Goal: Information Seeking & Learning: Find specific fact

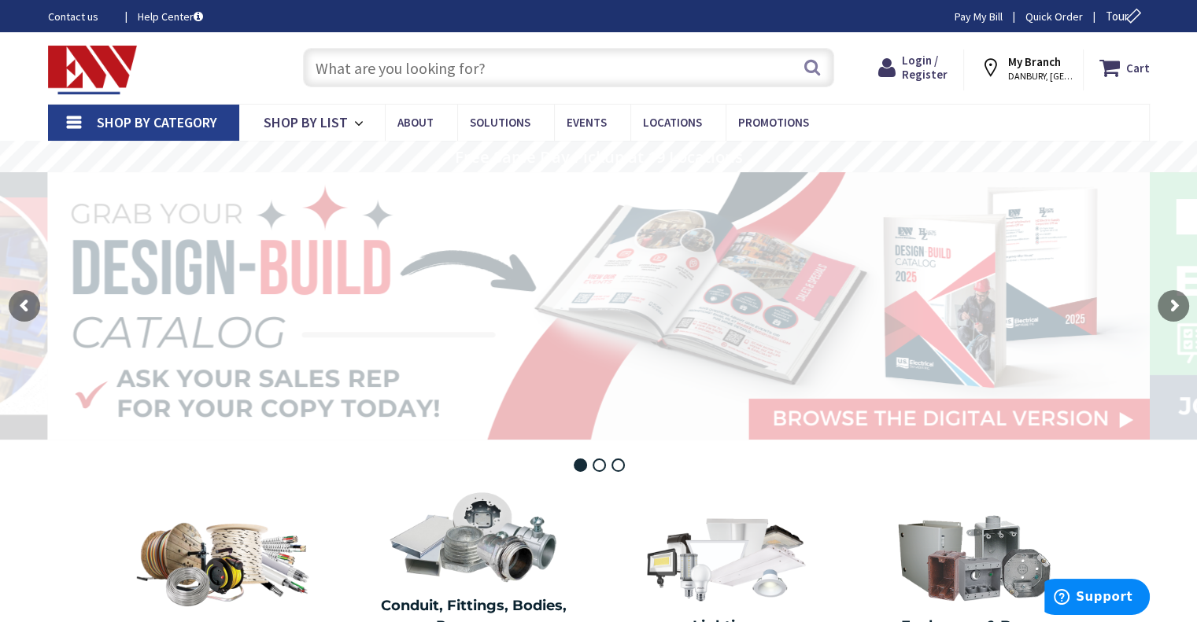
type input "[GEOGRAPHIC_DATA], [STREET_ADDRESS]"
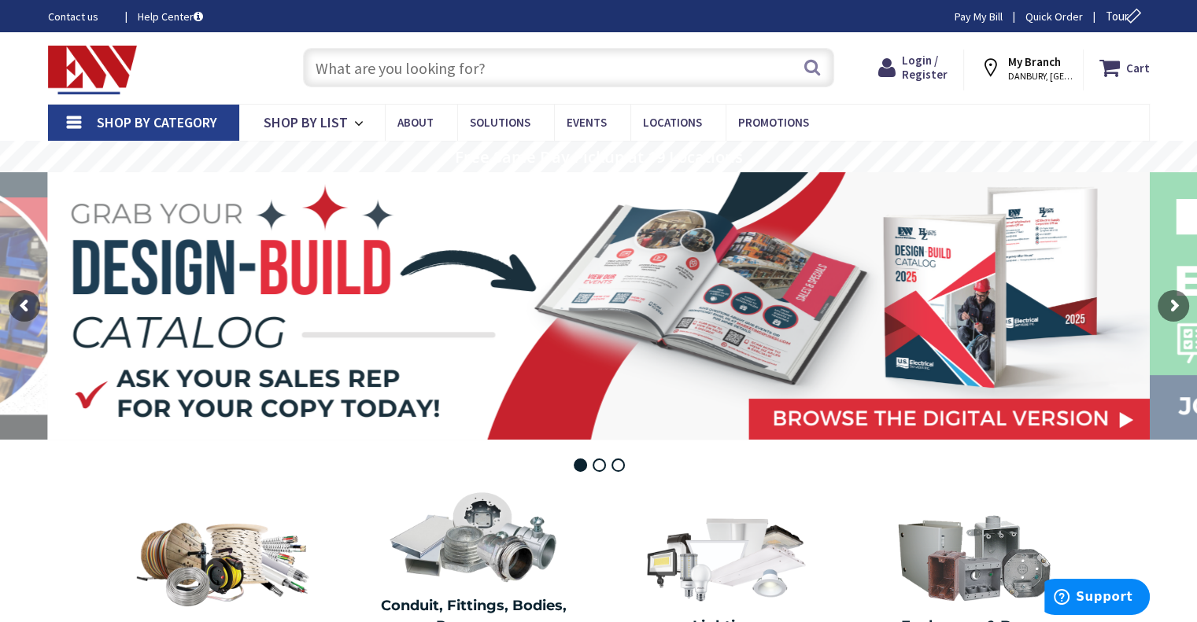
click at [1046, 59] on strong "My Branch" at bounding box center [1034, 61] width 53 height 15
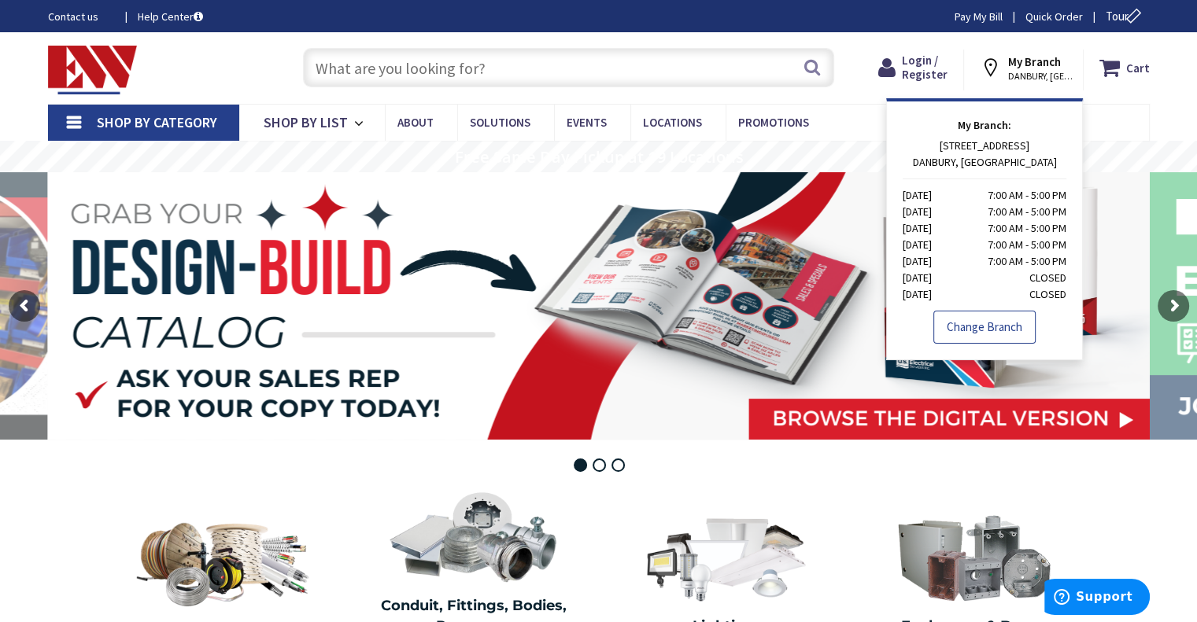
click at [996, 338] on link "Change Branch" at bounding box center [984, 327] width 102 height 33
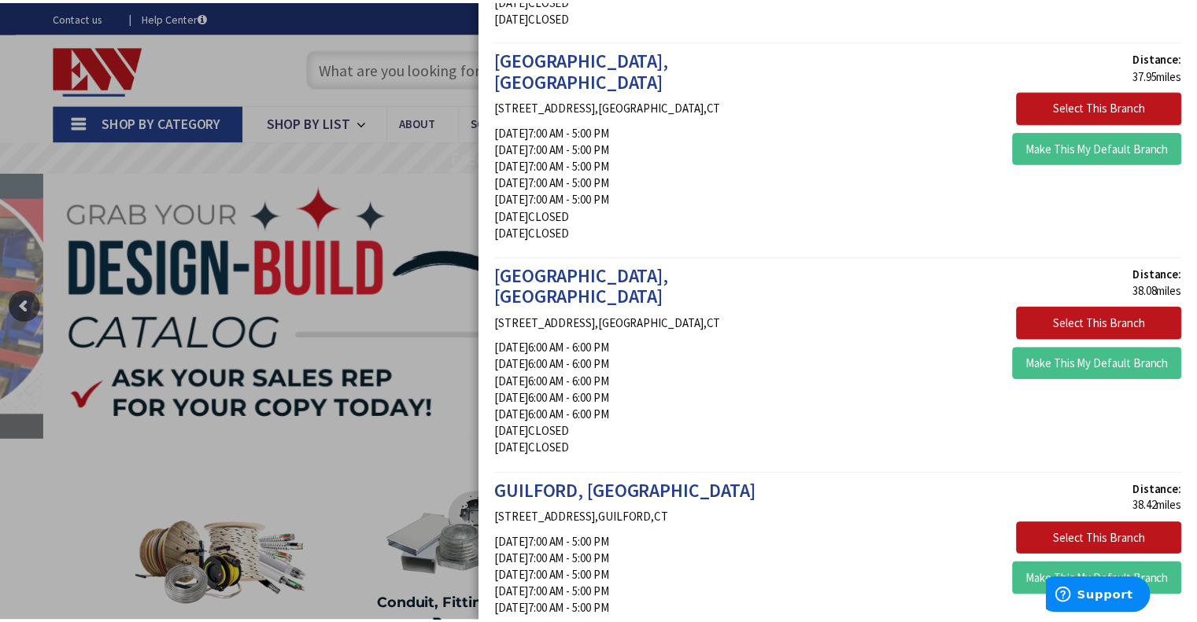
scroll to position [2199, 0]
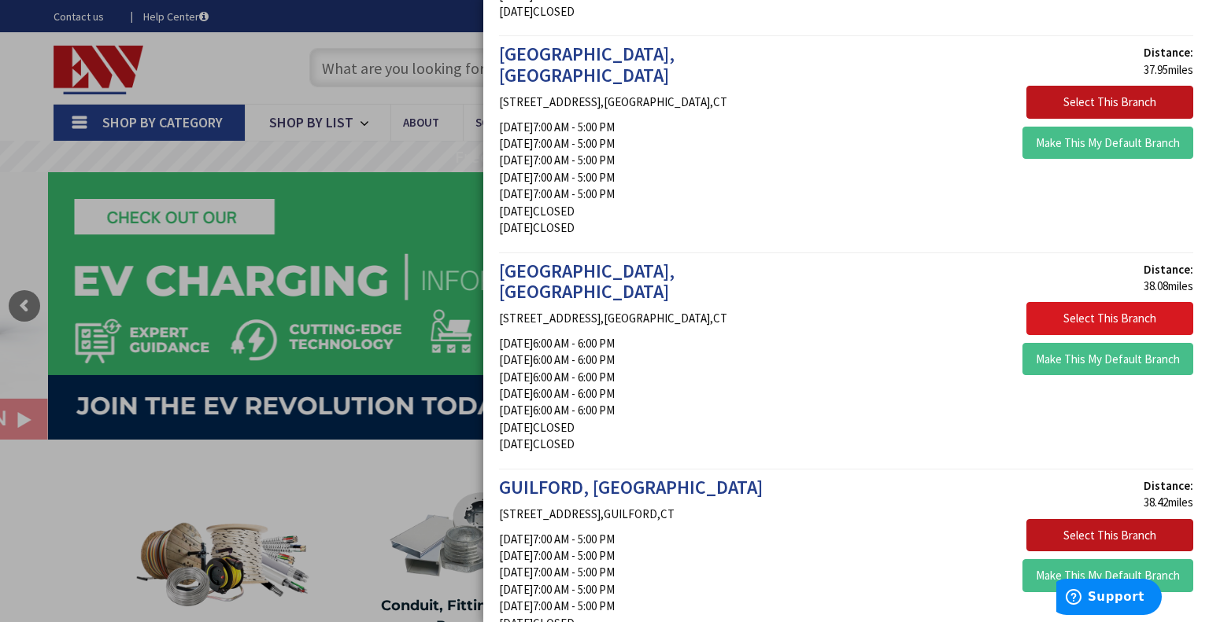
click at [1146, 302] on button "Select This Branch" at bounding box center [1109, 318] width 167 height 33
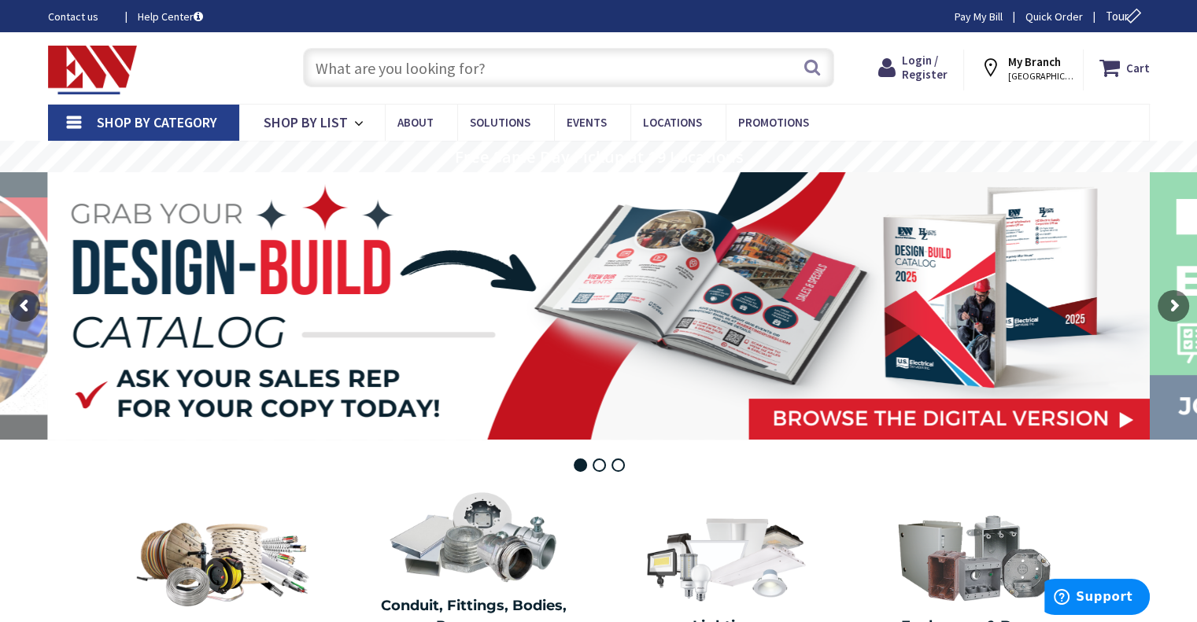
click at [541, 60] on input "text" at bounding box center [568, 67] width 531 height 39
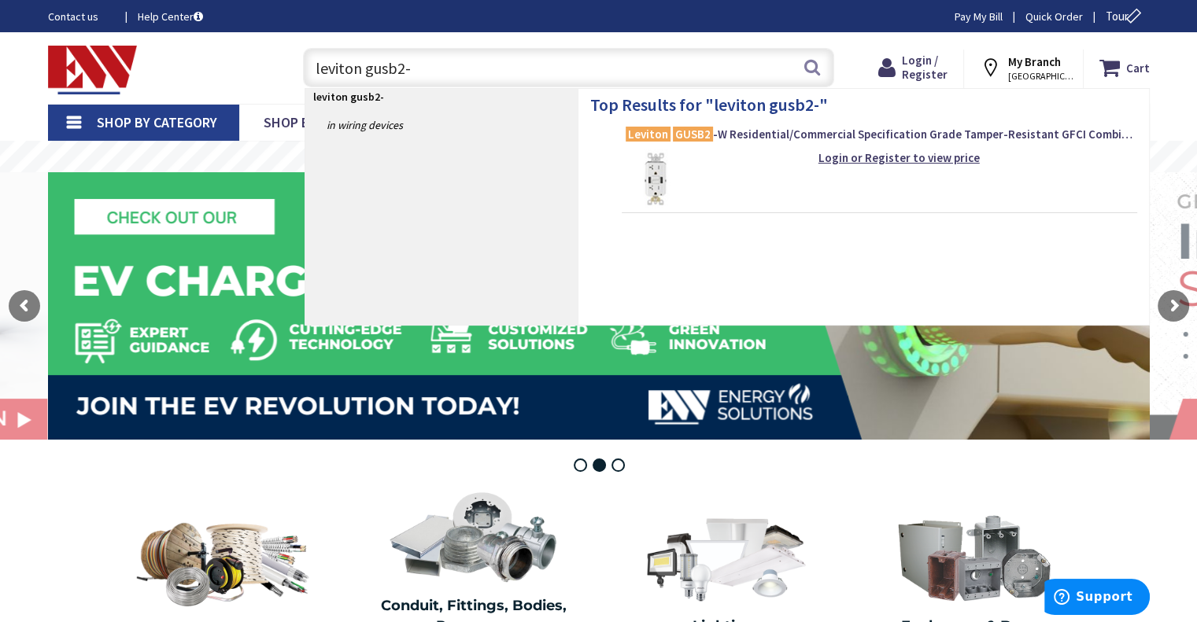
type input "leviton gusb2-w"
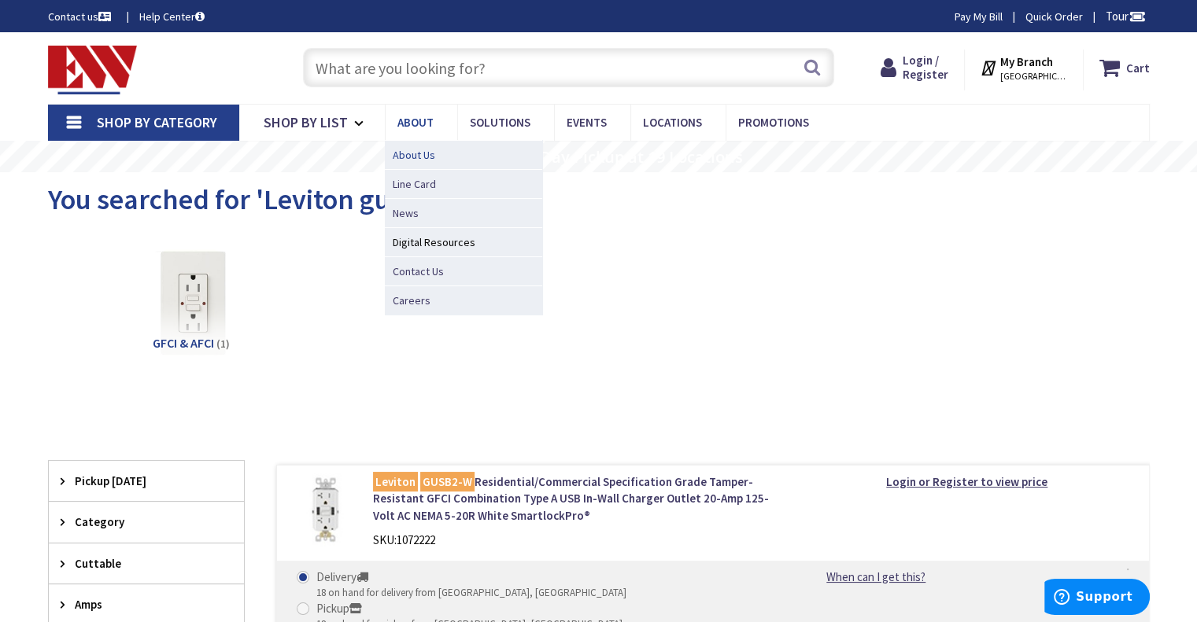
click at [414, 155] on span "About Us" at bounding box center [414, 155] width 42 height 16
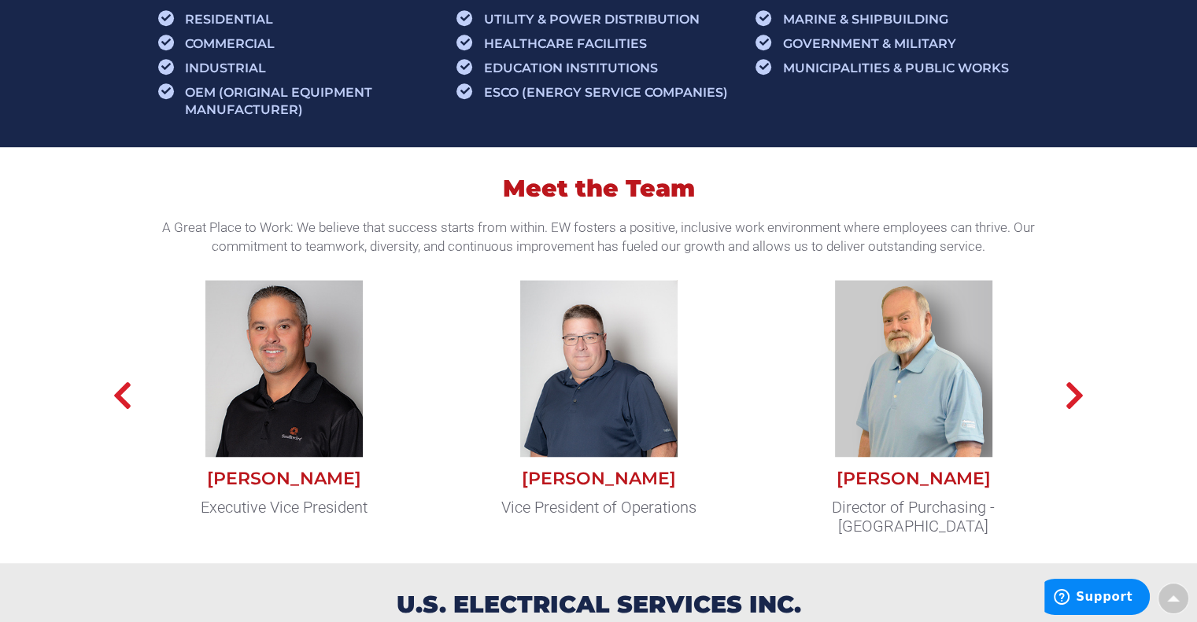
scroll to position [1180, 0]
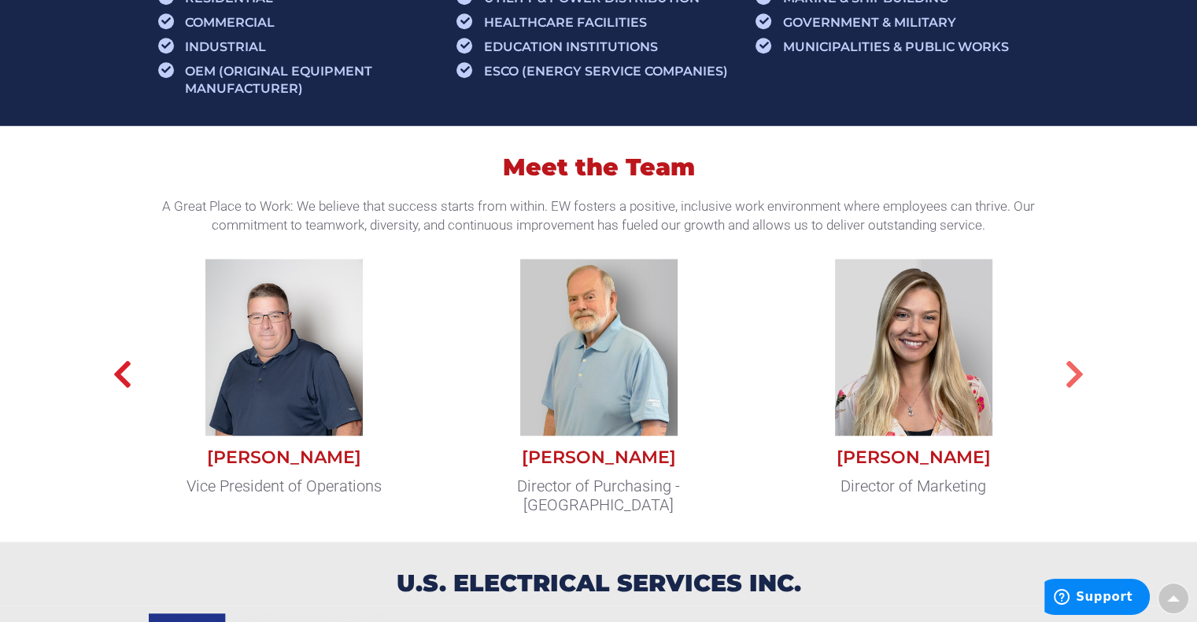
click at [1081, 371] on icon "button" at bounding box center [1075, 374] width 20 height 31
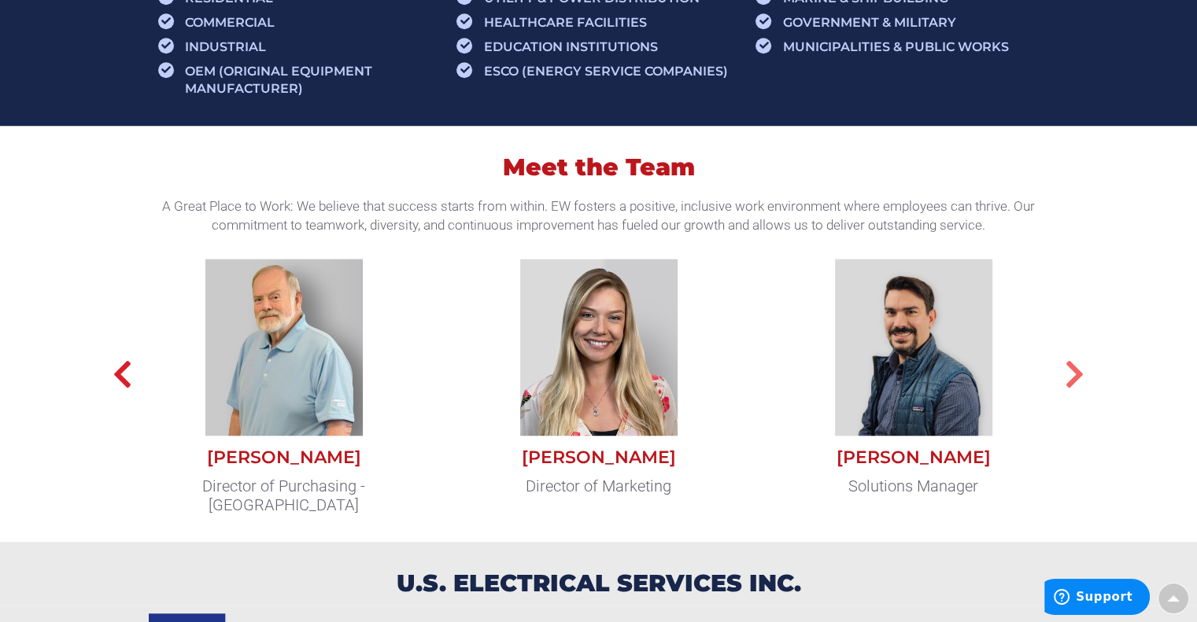
click at [1071, 375] on icon "button" at bounding box center [1075, 374] width 20 height 31
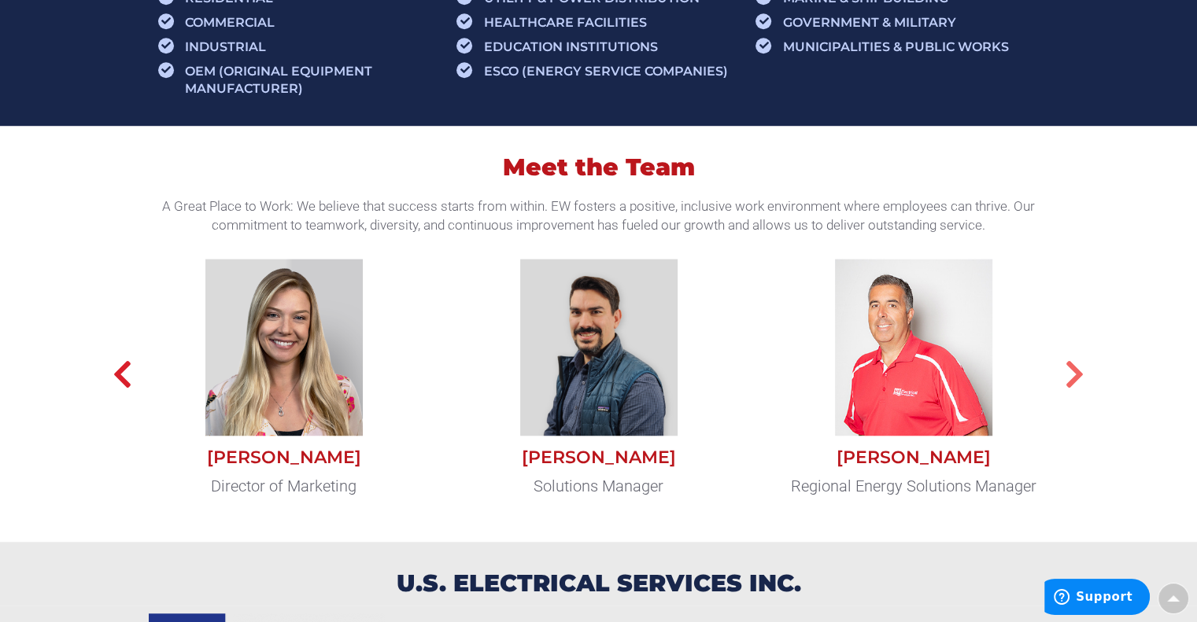
click at [1080, 369] on icon "button" at bounding box center [1075, 374] width 20 height 31
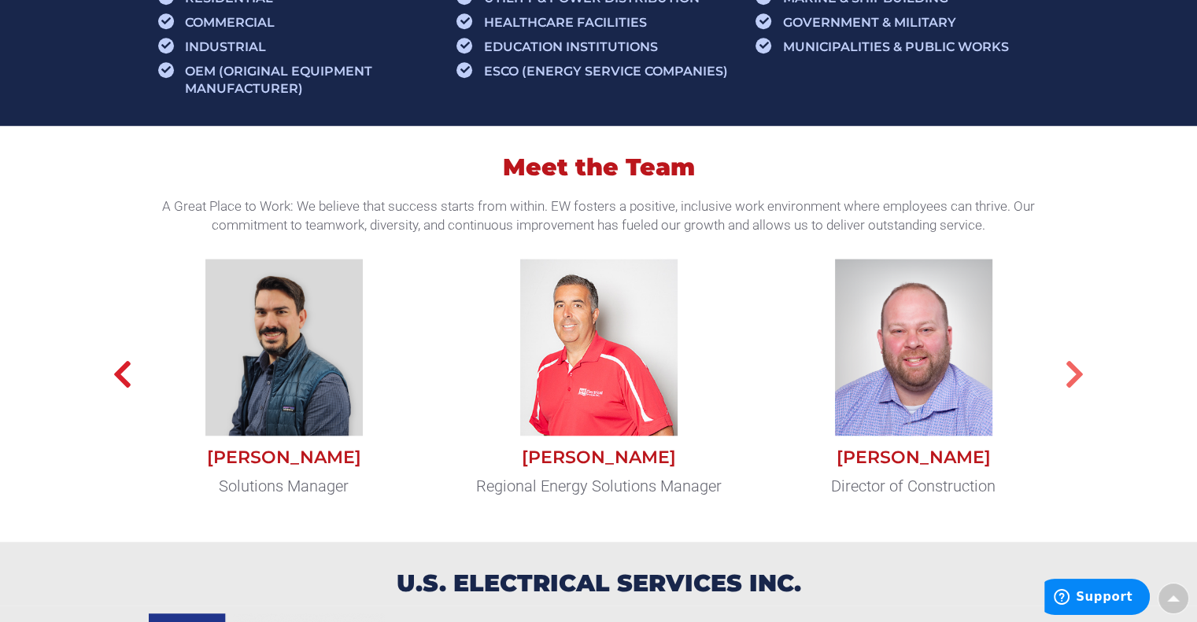
click at [1083, 384] on icon "button" at bounding box center [1075, 374] width 20 height 31
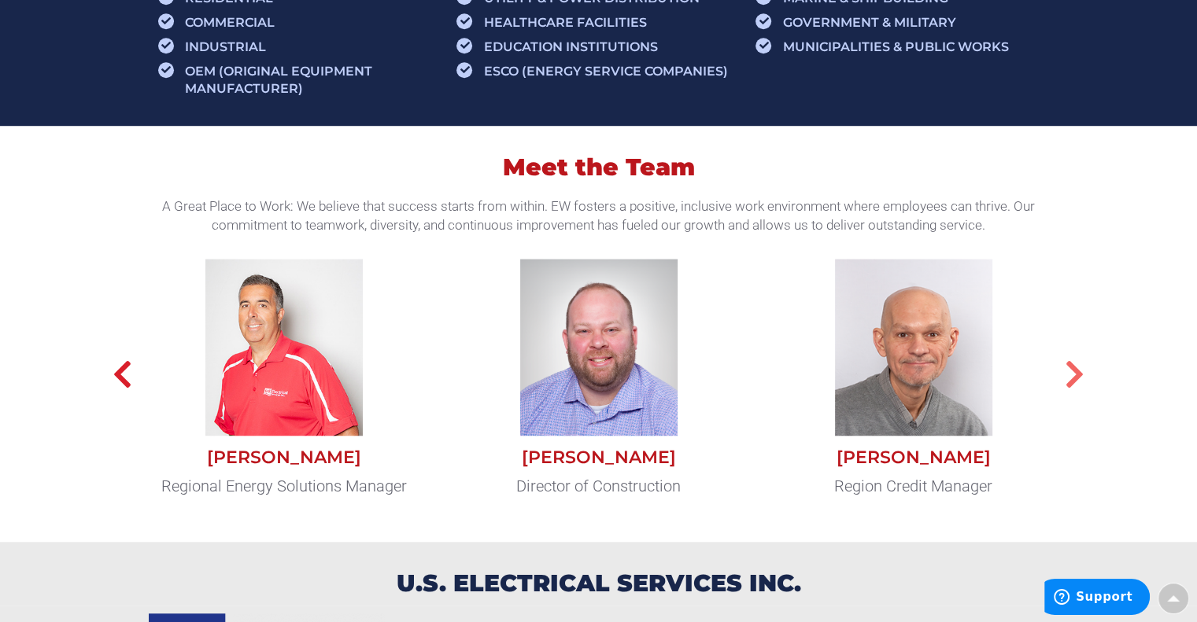
click at [1076, 375] on icon "button" at bounding box center [1075, 374] width 20 height 31
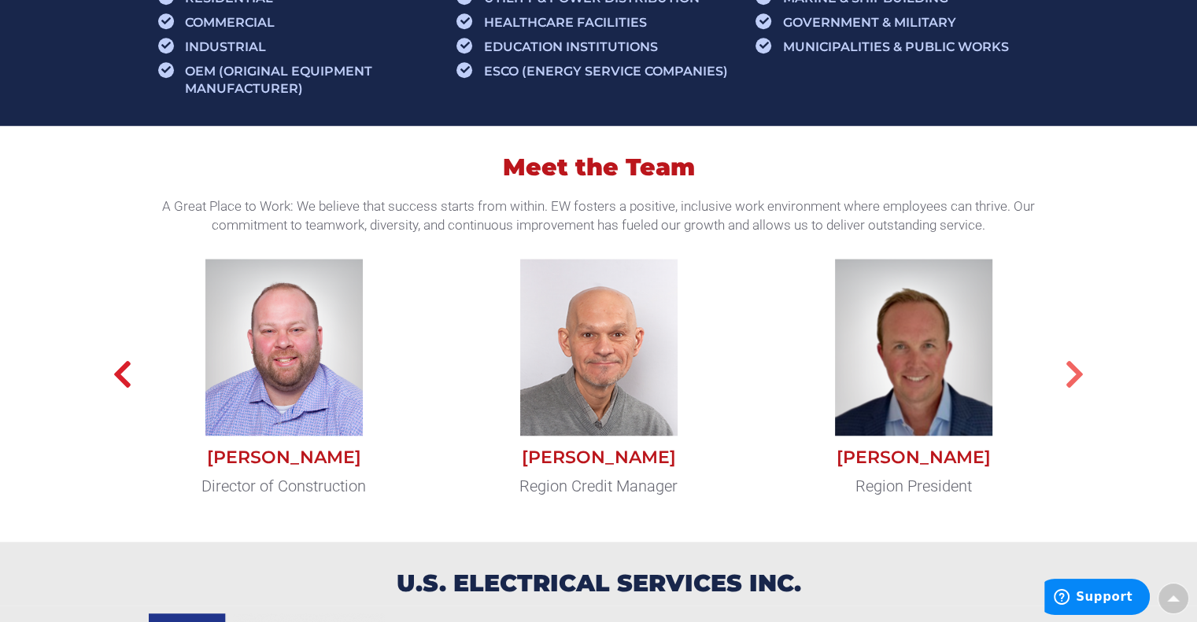
click at [1071, 384] on icon "button" at bounding box center [1075, 374] width 20 height 31
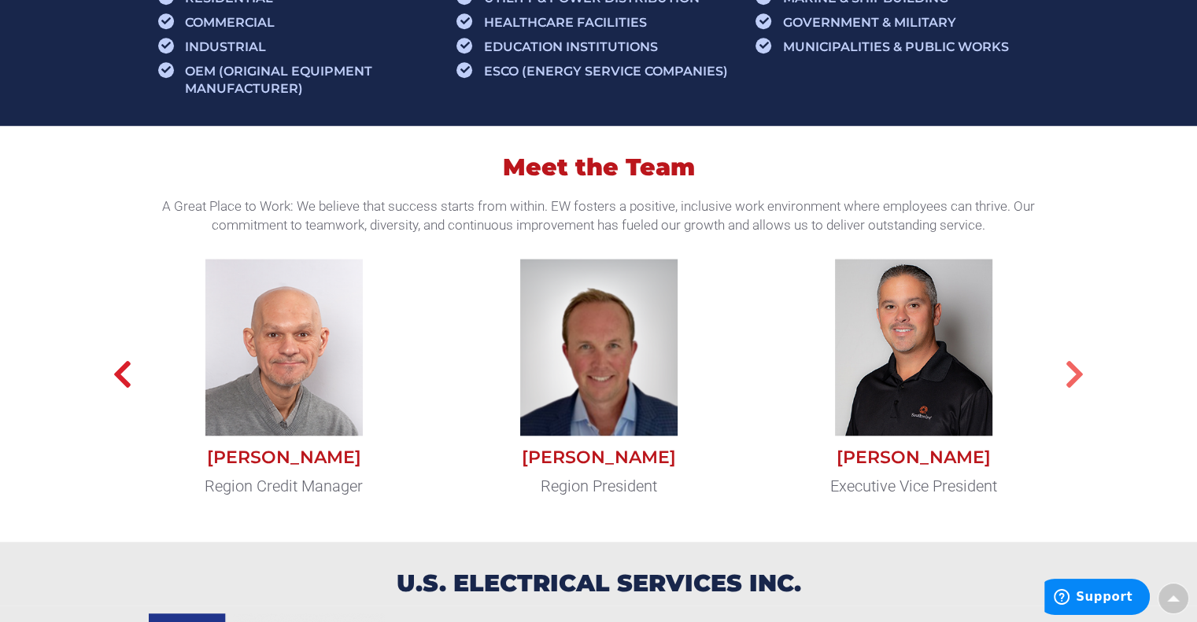
click at [1073, 379] on icon "button" at bounding box center [1075, 374] width 20 height 31
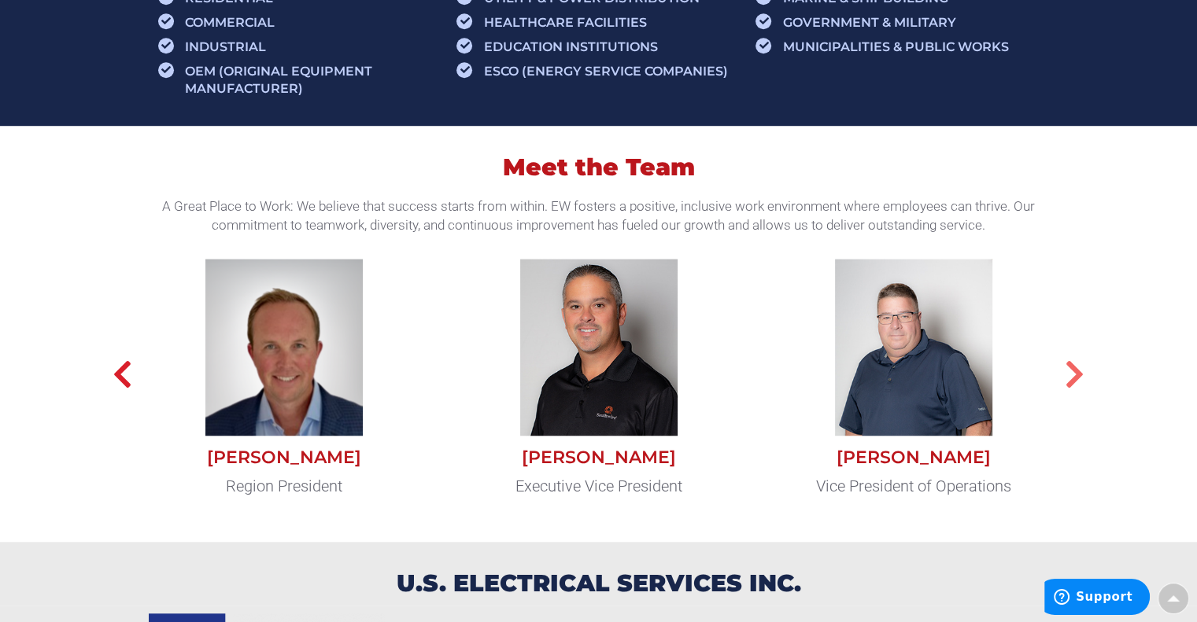
click at [1067, 372] on icon "button" at bounding box center [1075, 374] width 20 height 31
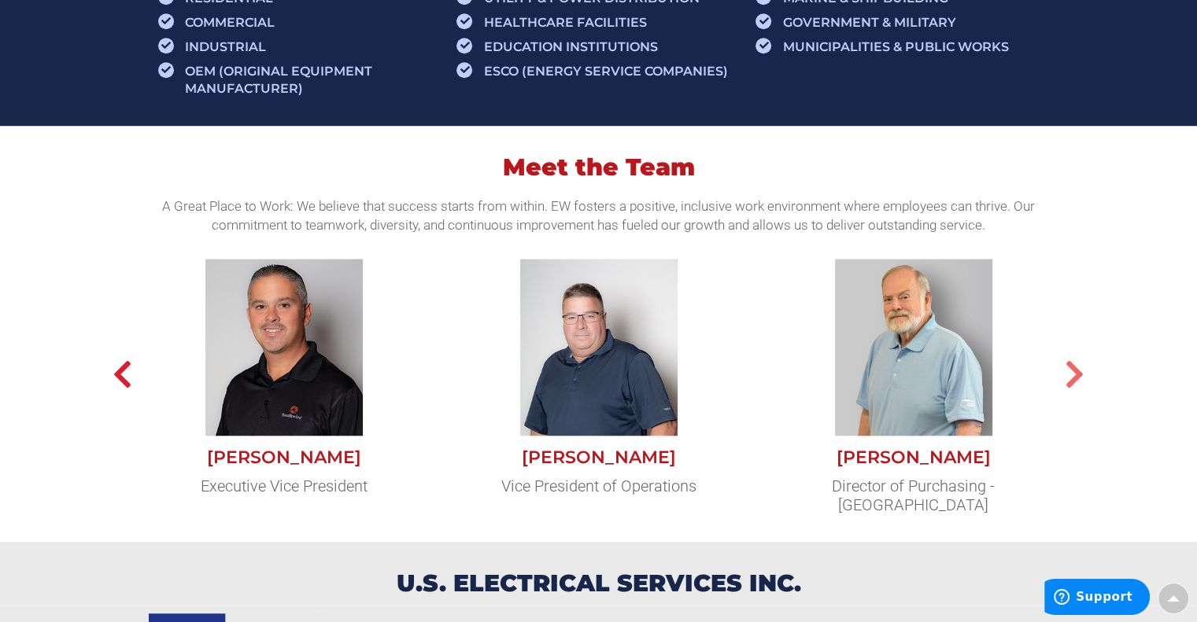
click at [1075, 372] on icon "button" at bounding box center [1075, 374] width 20 height 31
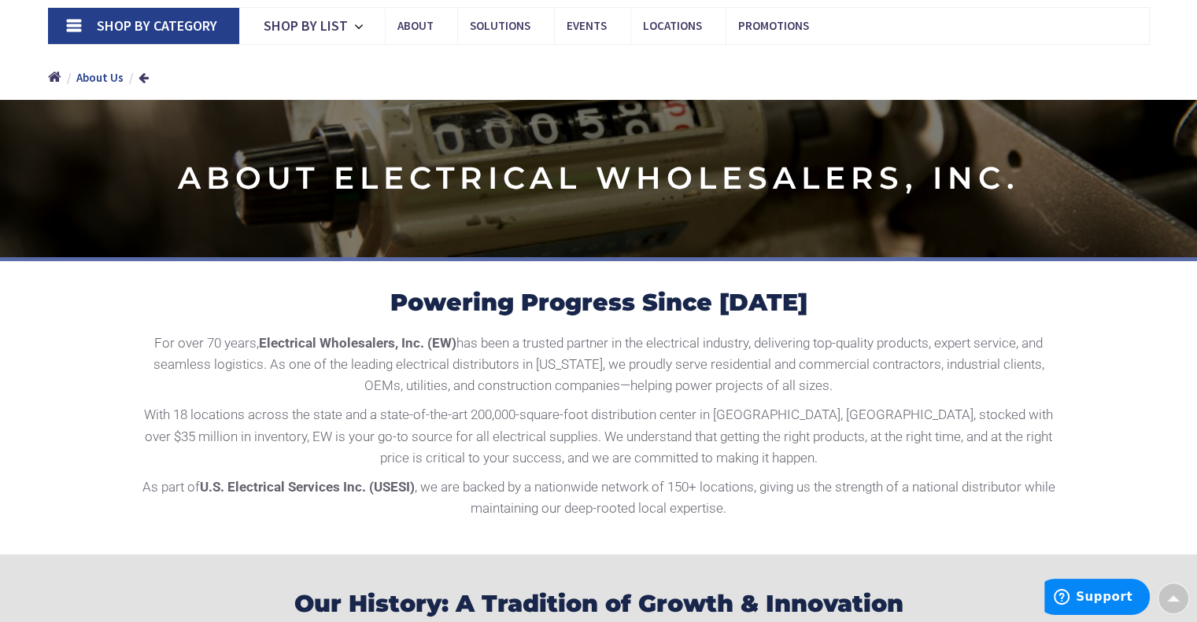
scroll to position [0, 0]
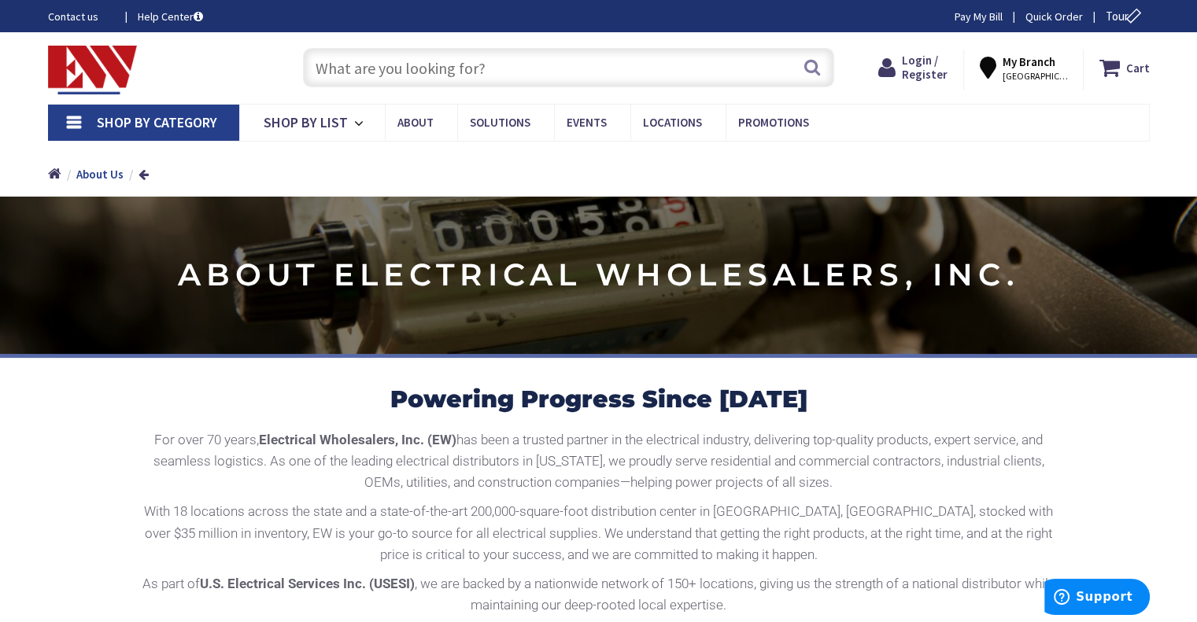
click at [1039, 70] on span "[GEOGRAPHIC_DATA], [GEOGRAPHIC_DATA]" at bounding box center [1035, 76] width 67 height 13
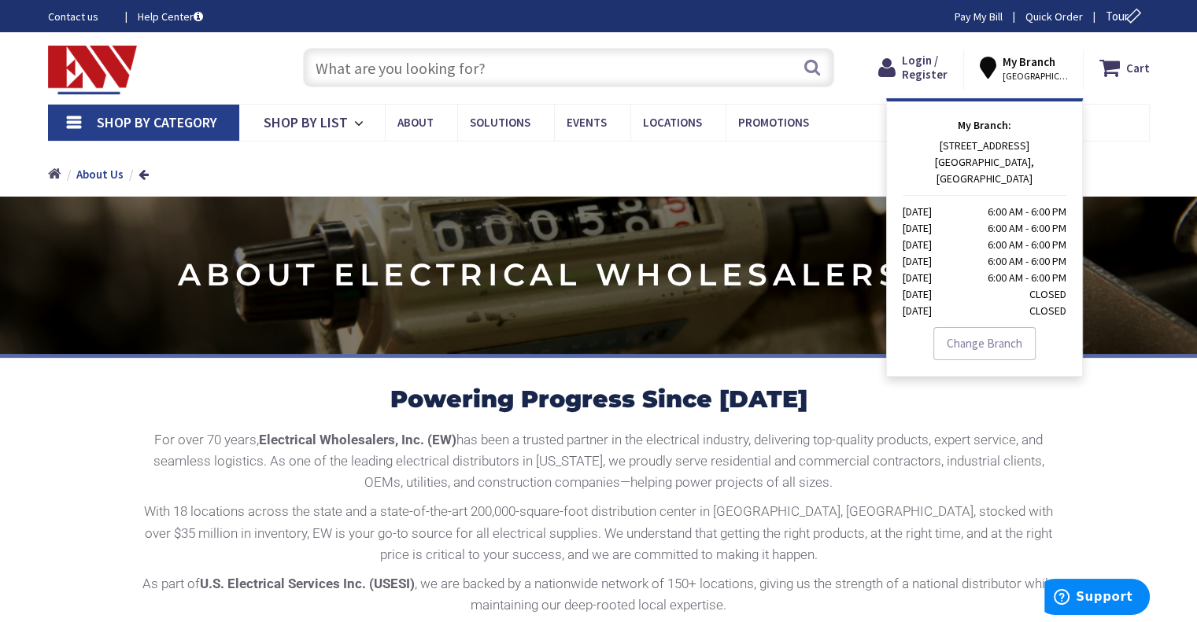
click at [50, 165] on link "Home" at bounding box center [54, 174] width 13 height 20
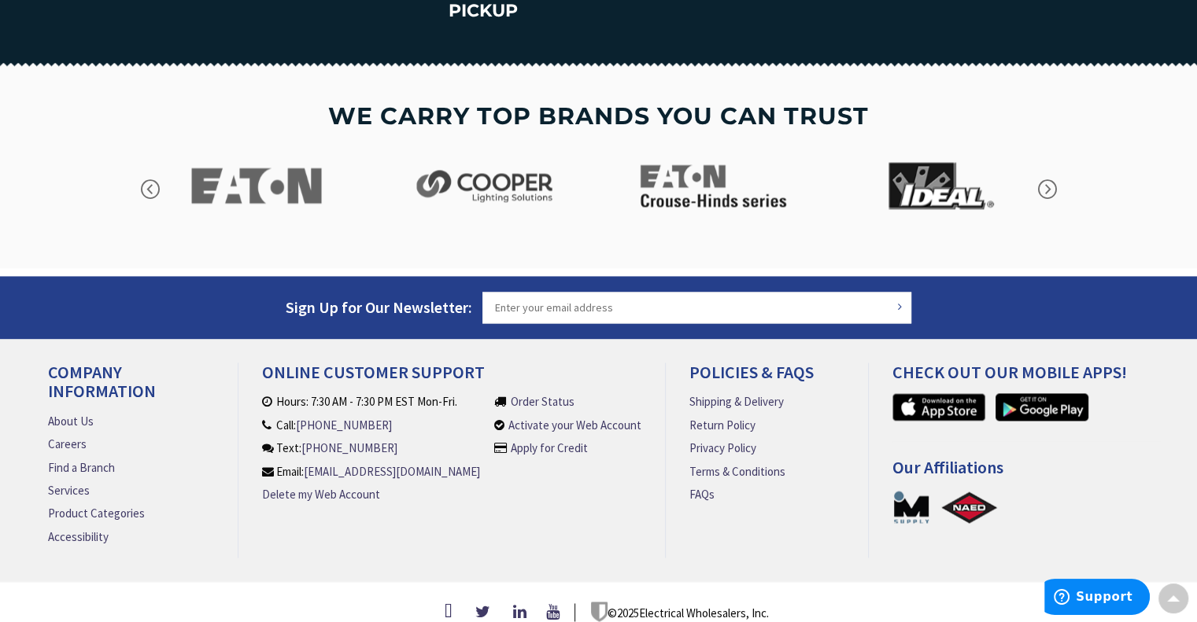
scroll to position [2345, 0]
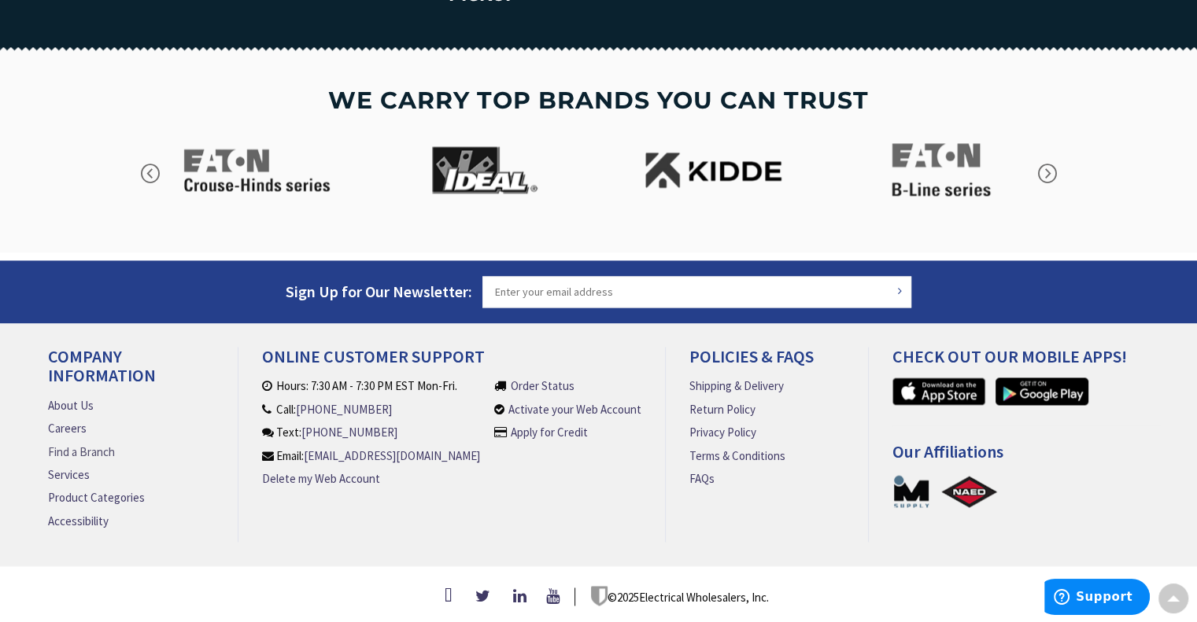
click at [79, 446] on link "Find a Branch" at bounding box center [81, 452] width 67 height 17
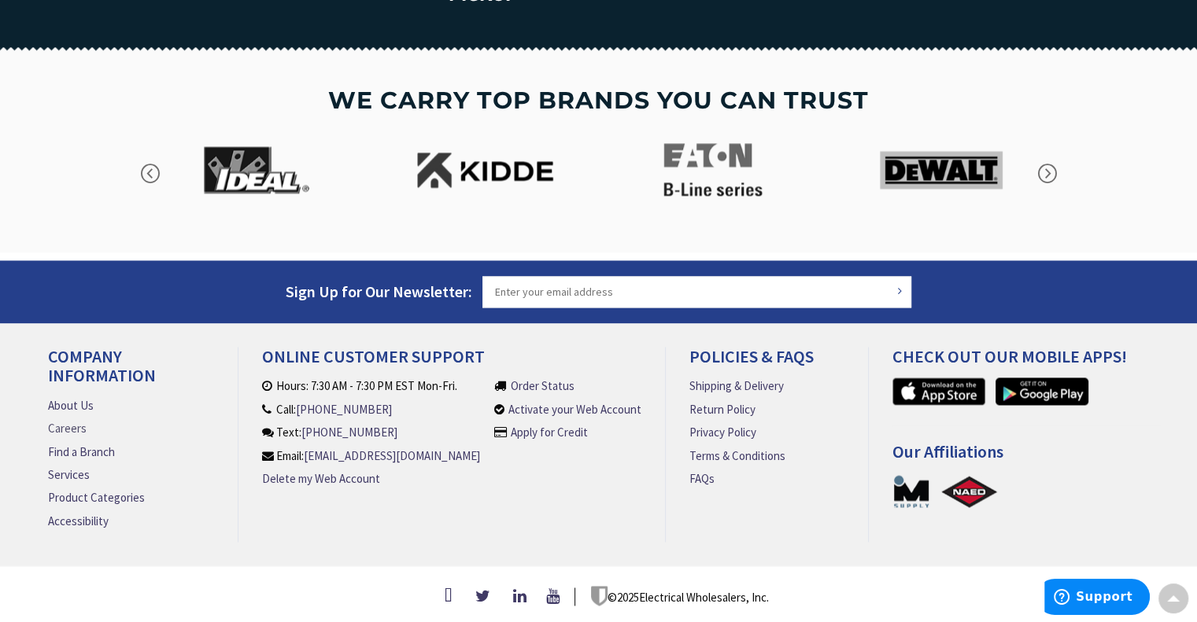
click at [64, 426] on link "Careers" at bounding box center [67, 428] width 39 height 17
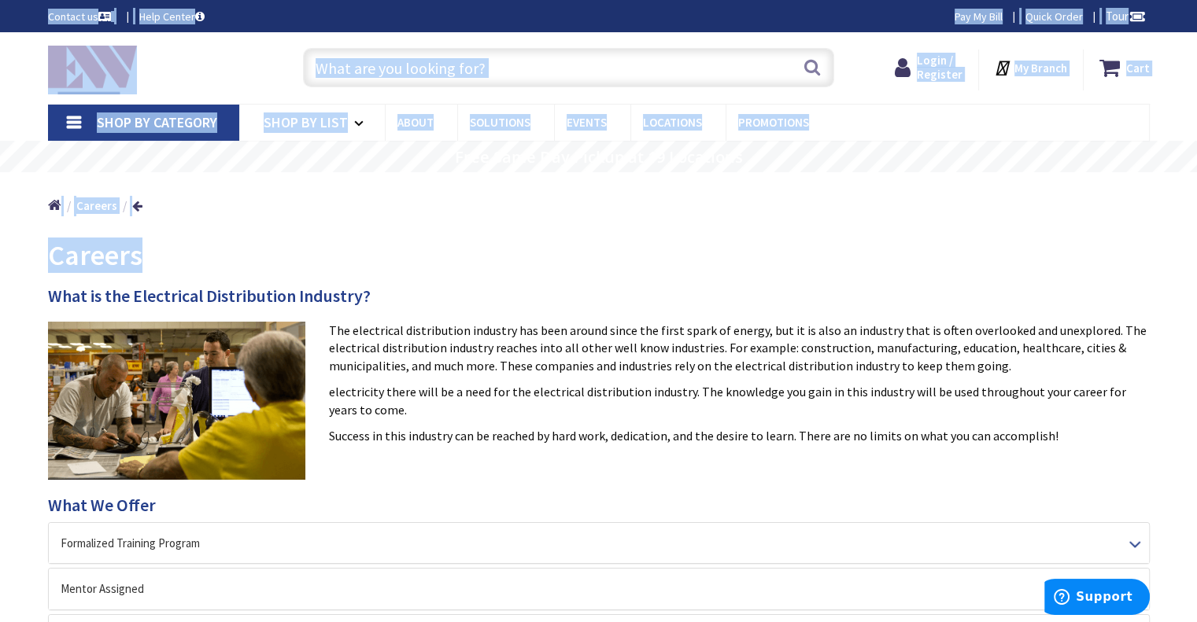
drag, startPoint x: 1194, startPoint y: 321, endPoint x: 19, endPoint y: -45, distance: 1230.4
click at [19, 0] on html "For screen-reader mode - click the first button of the website Accessibility Sc…" at bounding box center [598, 558] width 1197 height 1116
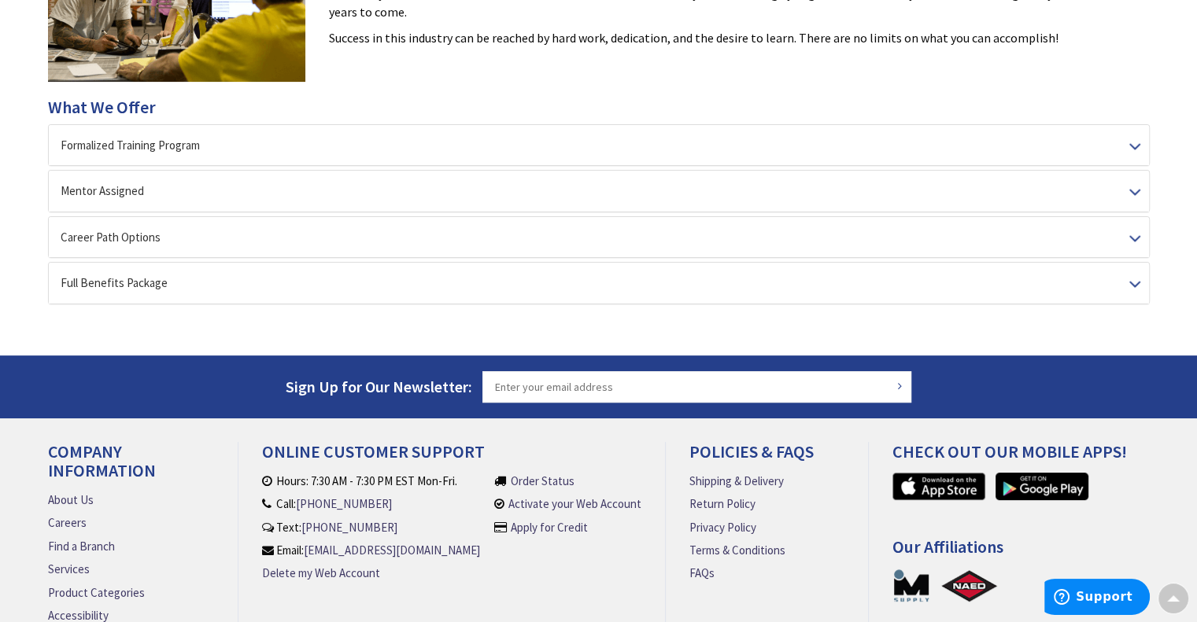
scroll to position [498, 0]
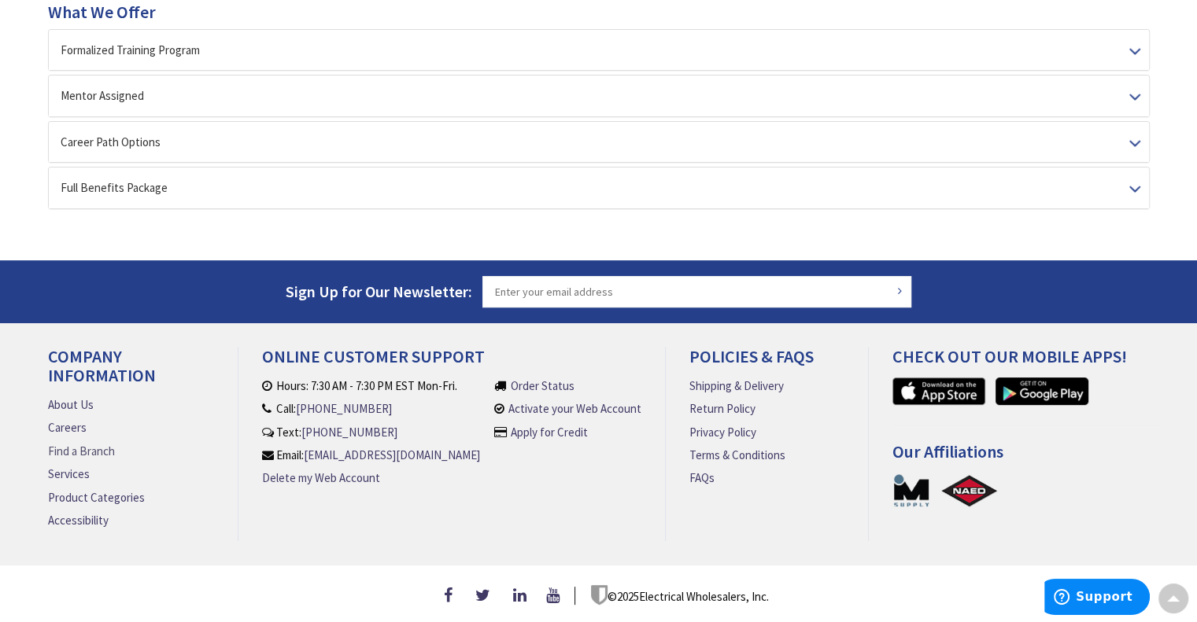
click at [68, 445] on link "Find a Branch" at bounding box center [81, 451] width 67 height 17
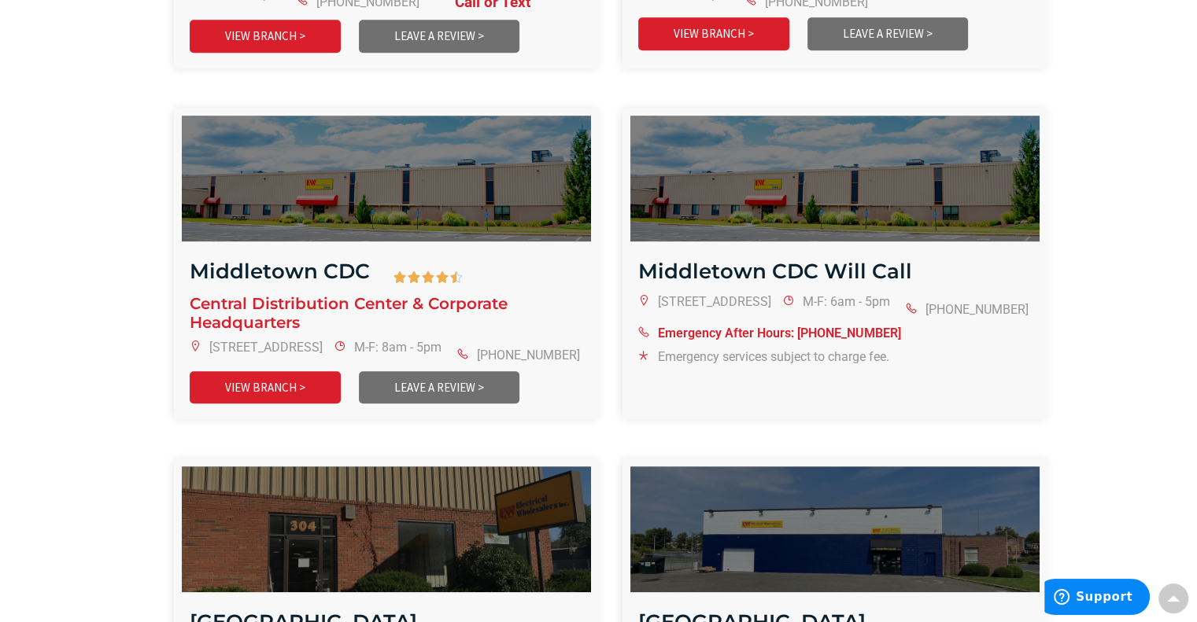
scroll to position [1596, 0]
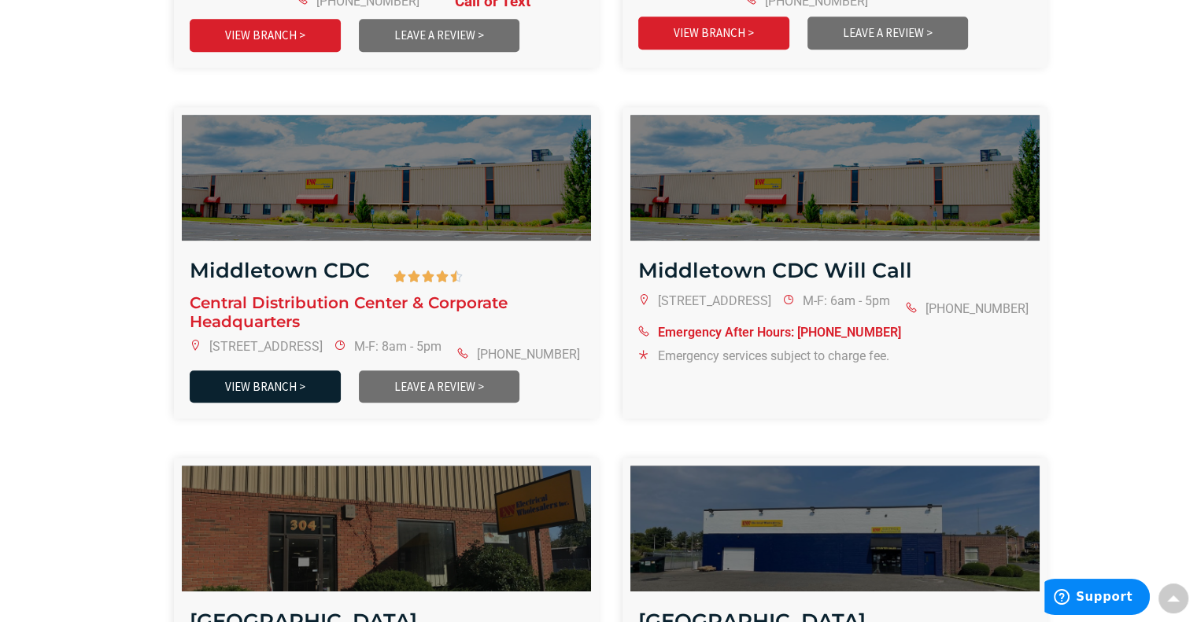
click at [288, 378] on link "VIEW BRANCH >" at bounding box center [265, 387] width 151 height 32
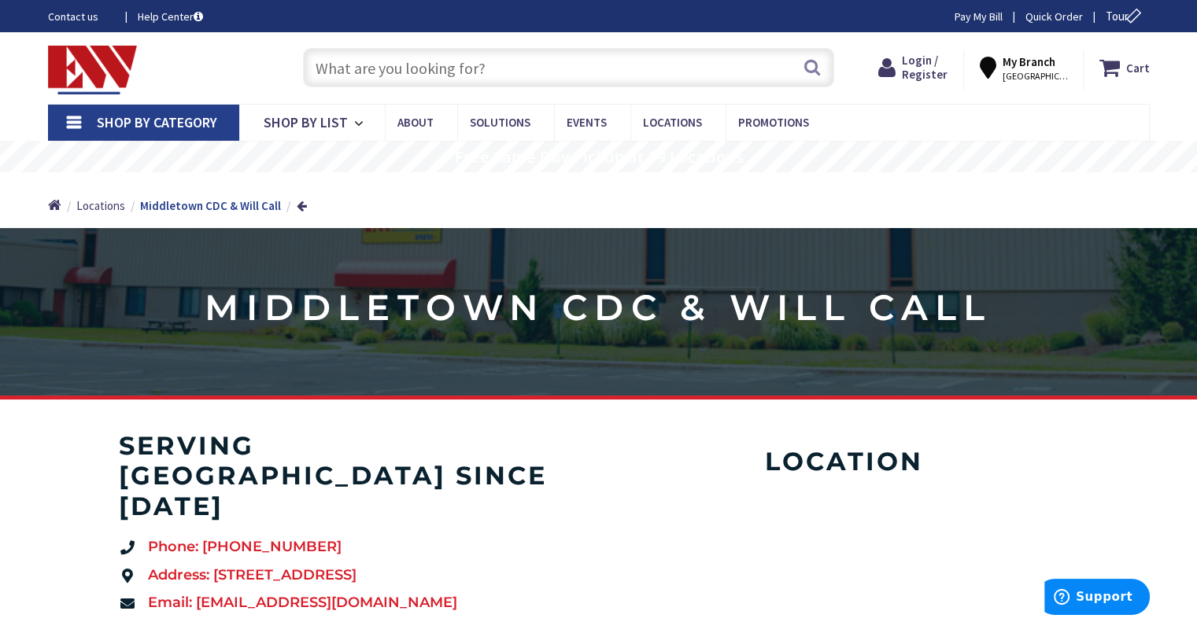
click at [529, 75] on input "text" at bounding box center [568, 67] width 531 height 39
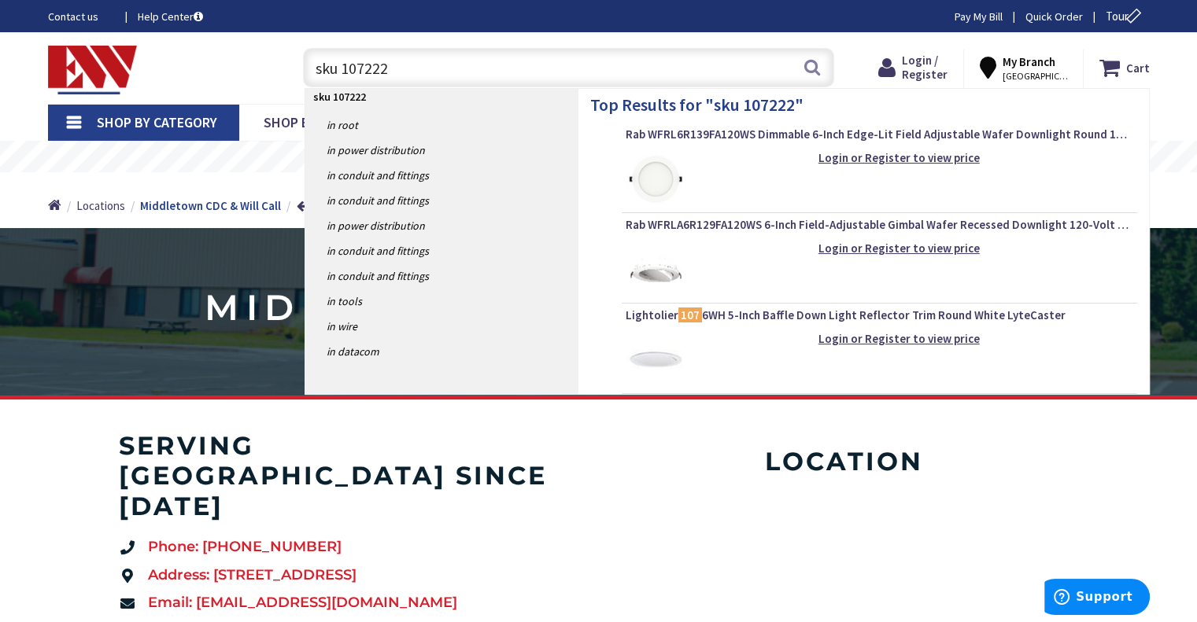
type input "sku 1072222"
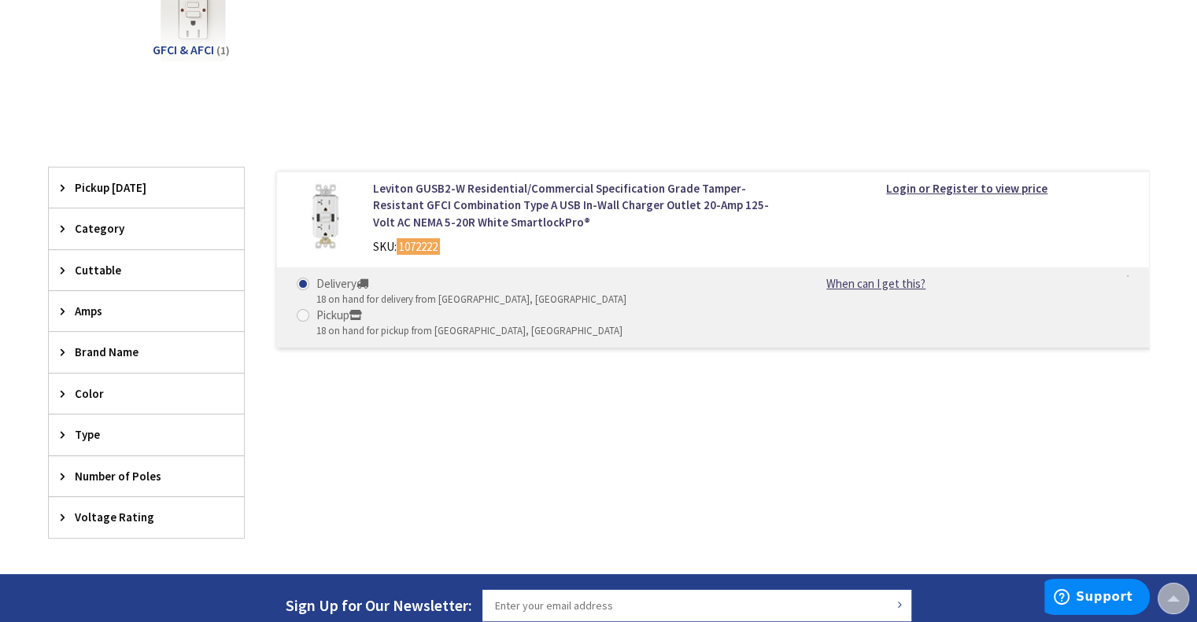
scroll to position [318, 0]
